Goal: Information Seeking & Learning: Learn about a topic

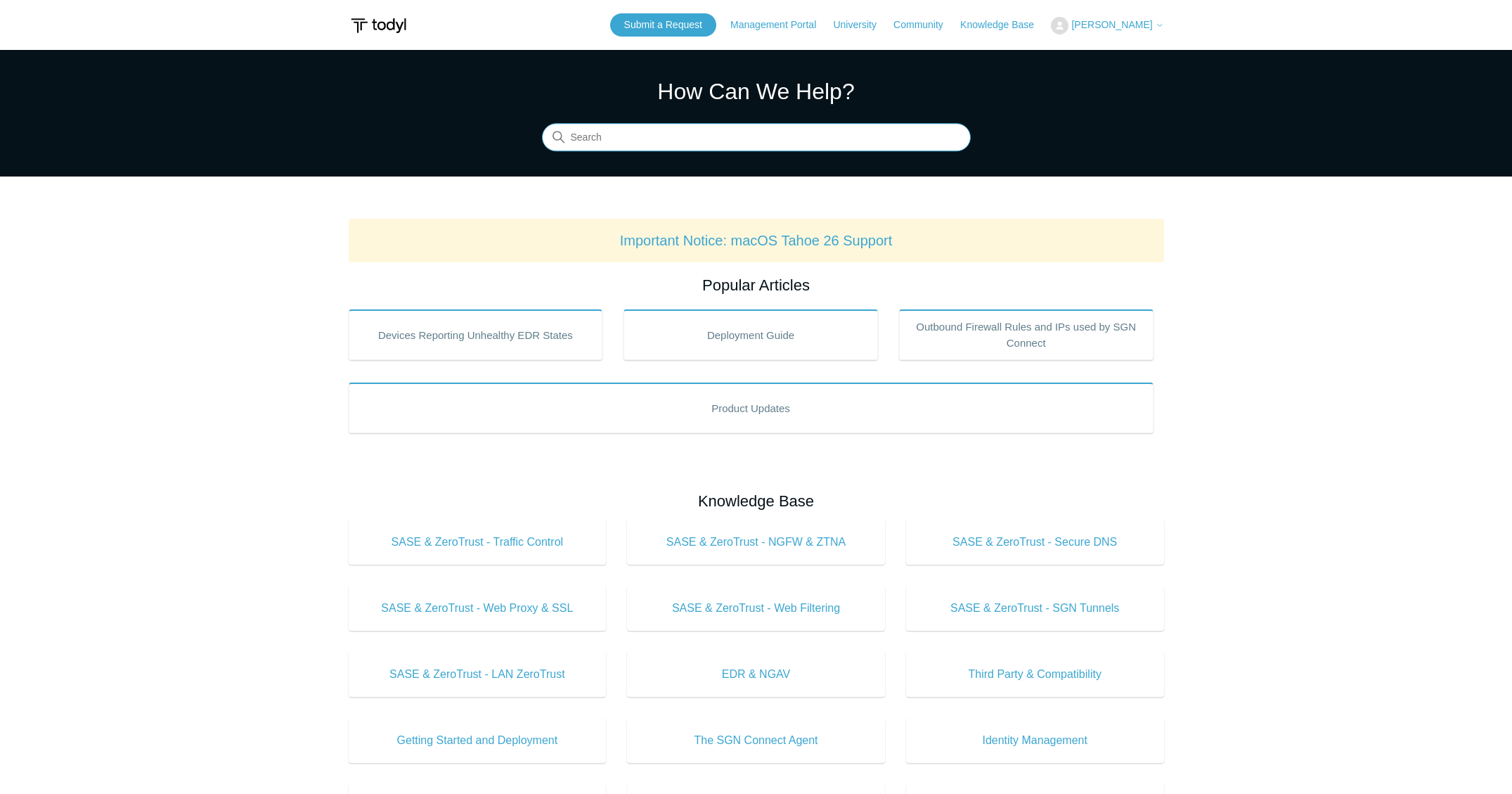
click at [634, 136] on input "Search" at bounding box center [756, 137] width 429 height 28
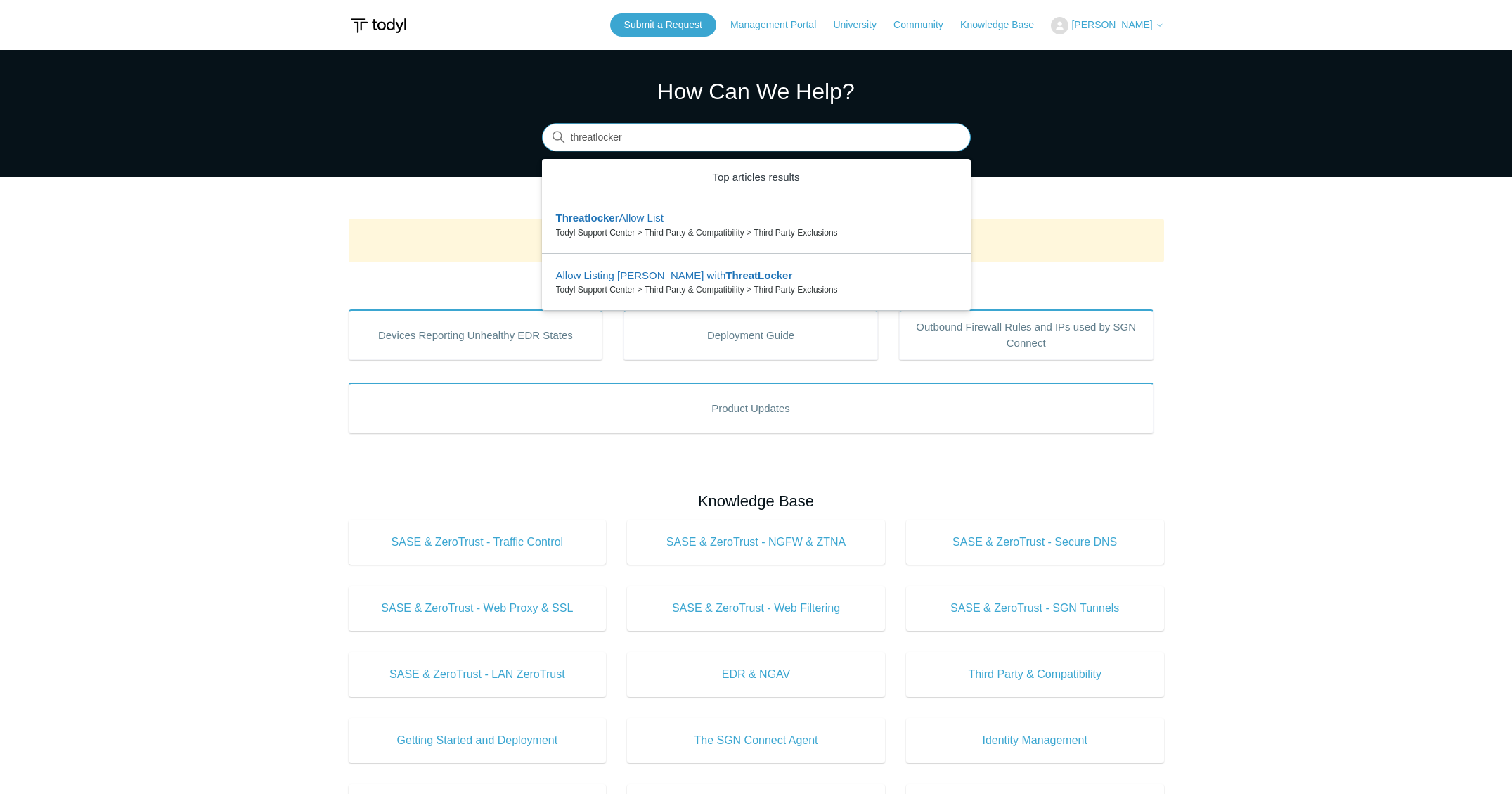
type input "threatlocker"
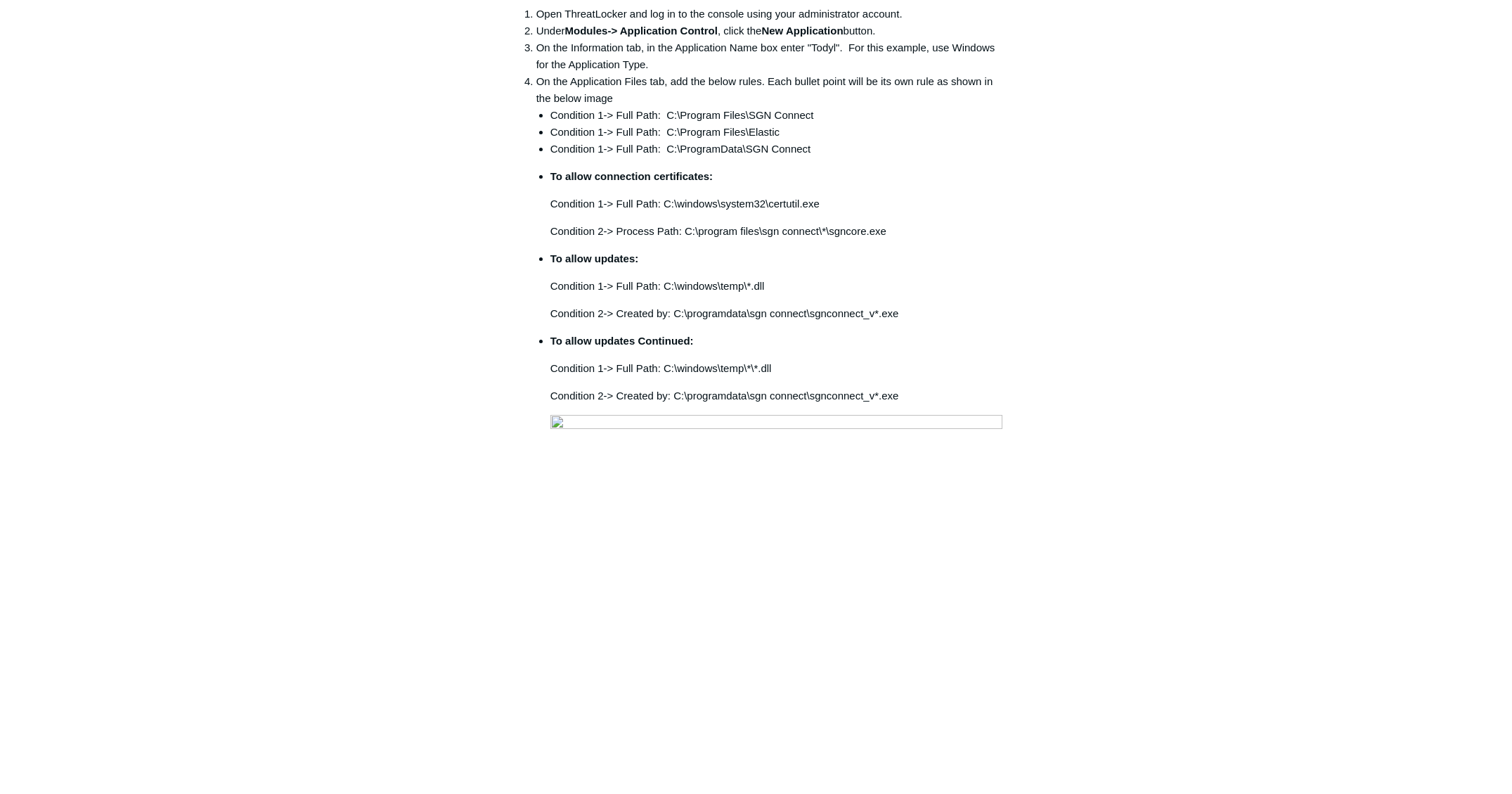
scroll to position [403, 0]
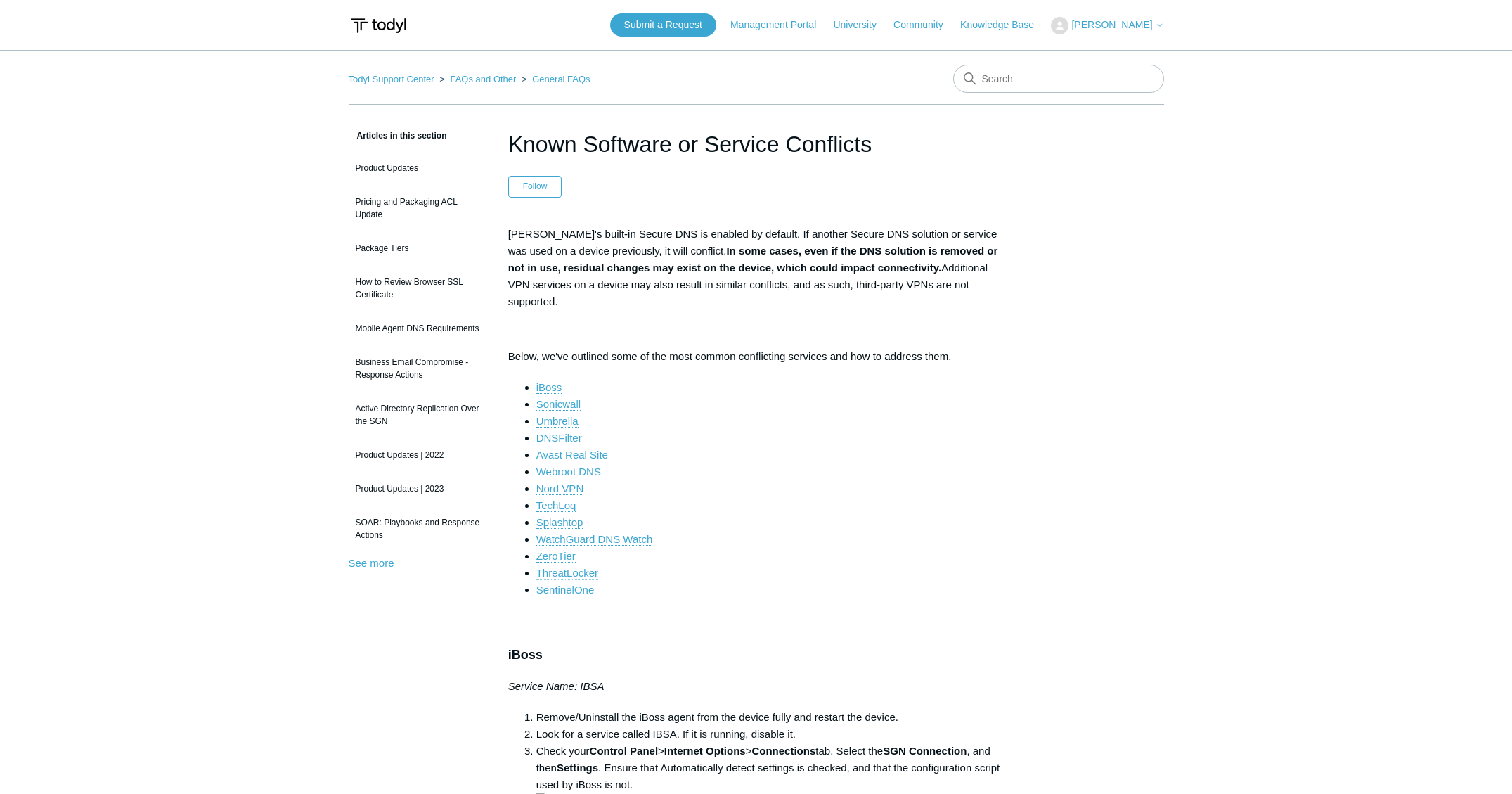
click at [586, 566] on link "ThreatLocker" at bounding box center [567, 572] width 62 height 13
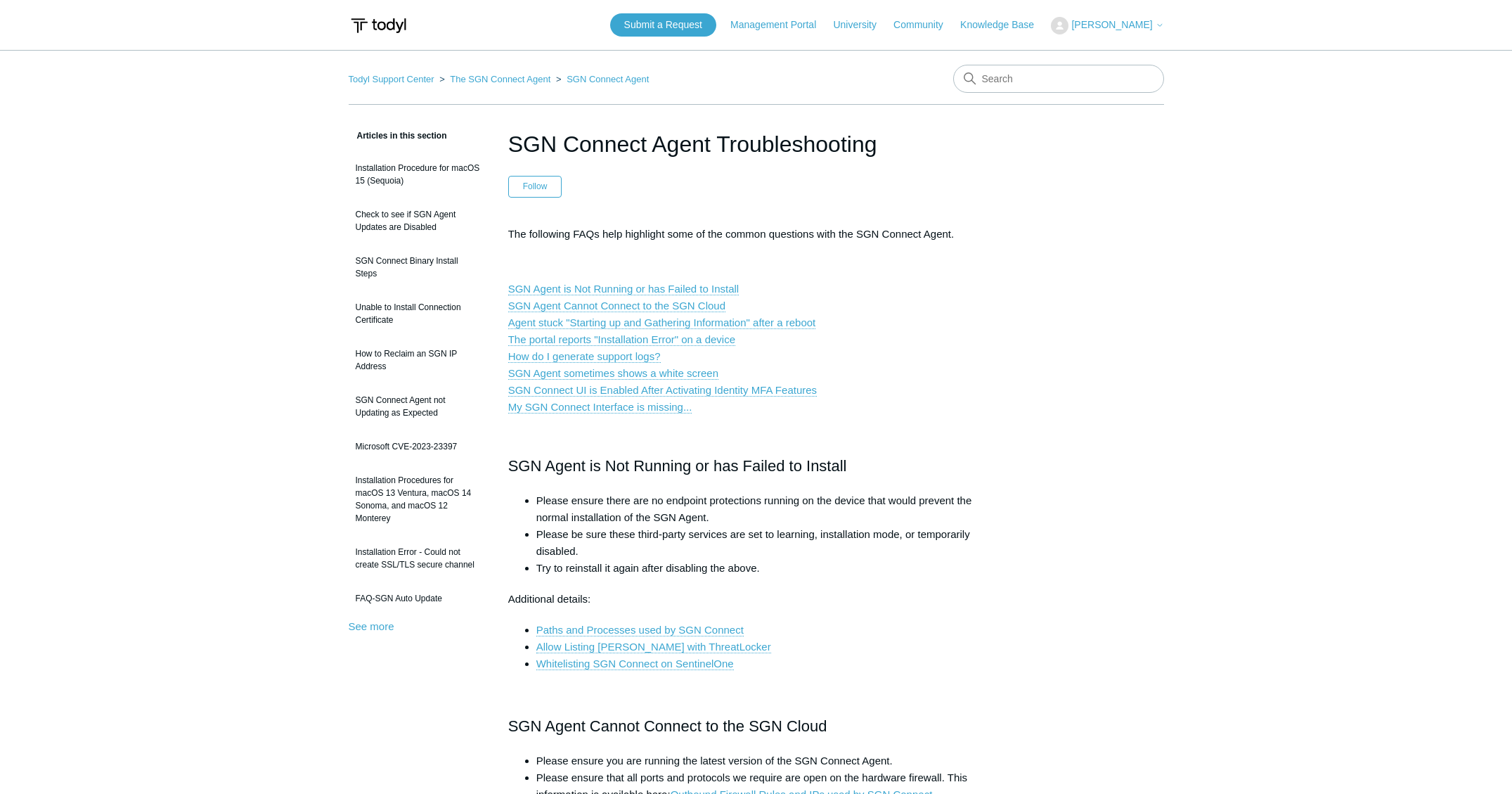
click at [628, 646] on link "Allow Listing [PERSON_NAME] with ThreatLocker" at bounding box center [653, 646] width 235 height 13
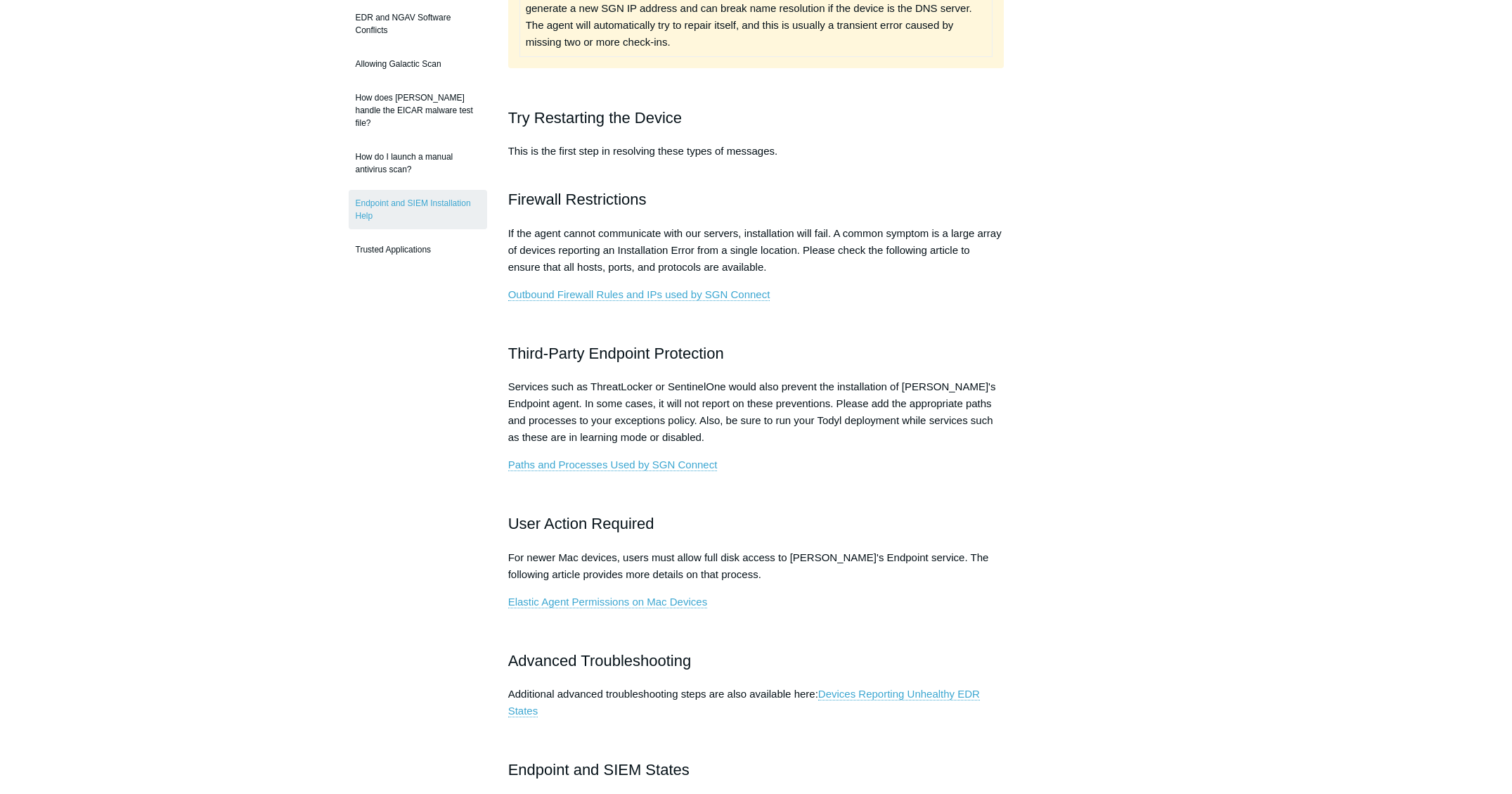
scroll to position [350, 0]
click at [590, 464] on link "Paths and Processes Used by SGN Connect" at bounding box center [613, 464] width 210 height 13
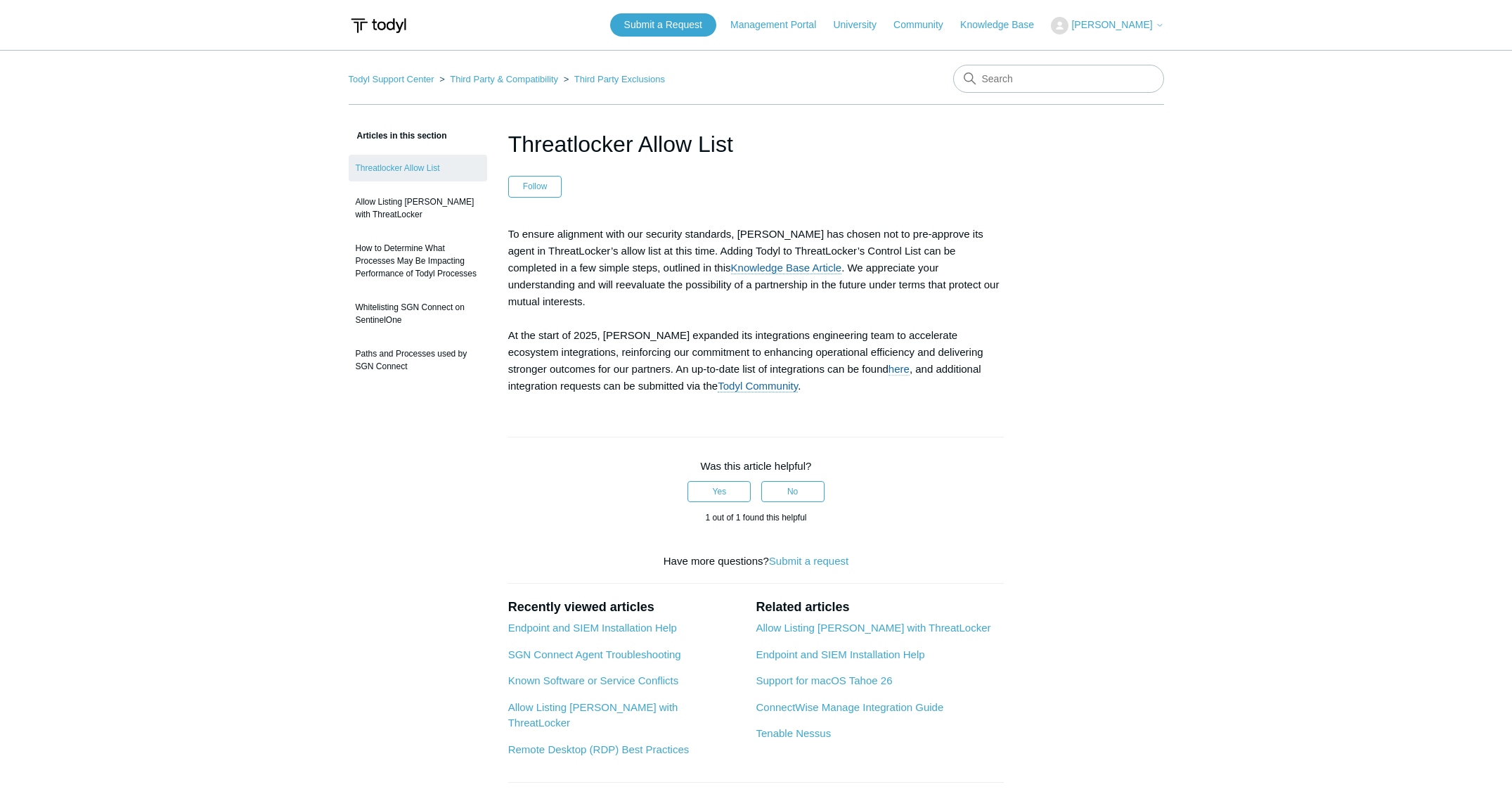
click at [889, 362] on link "here" at bounding box center [899, 368] width 21 height 13
